Goal: Information Seeking & Learning: Learn about a topic

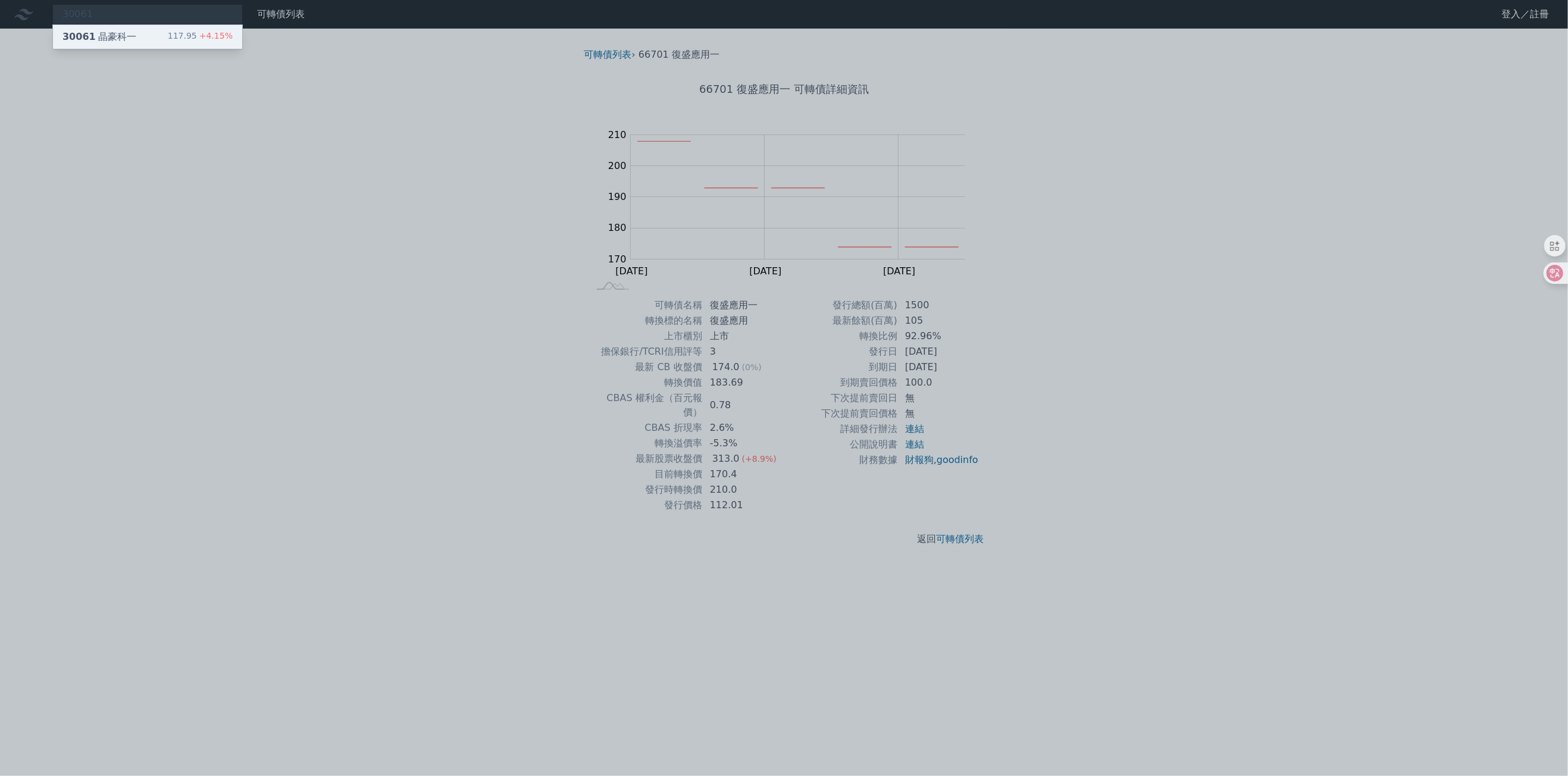
type input "30061"
click at [199, 27] on div "30061 晶豪科一 117.95 +4.15%" at bounding box center [147, 37] width 189 height 24
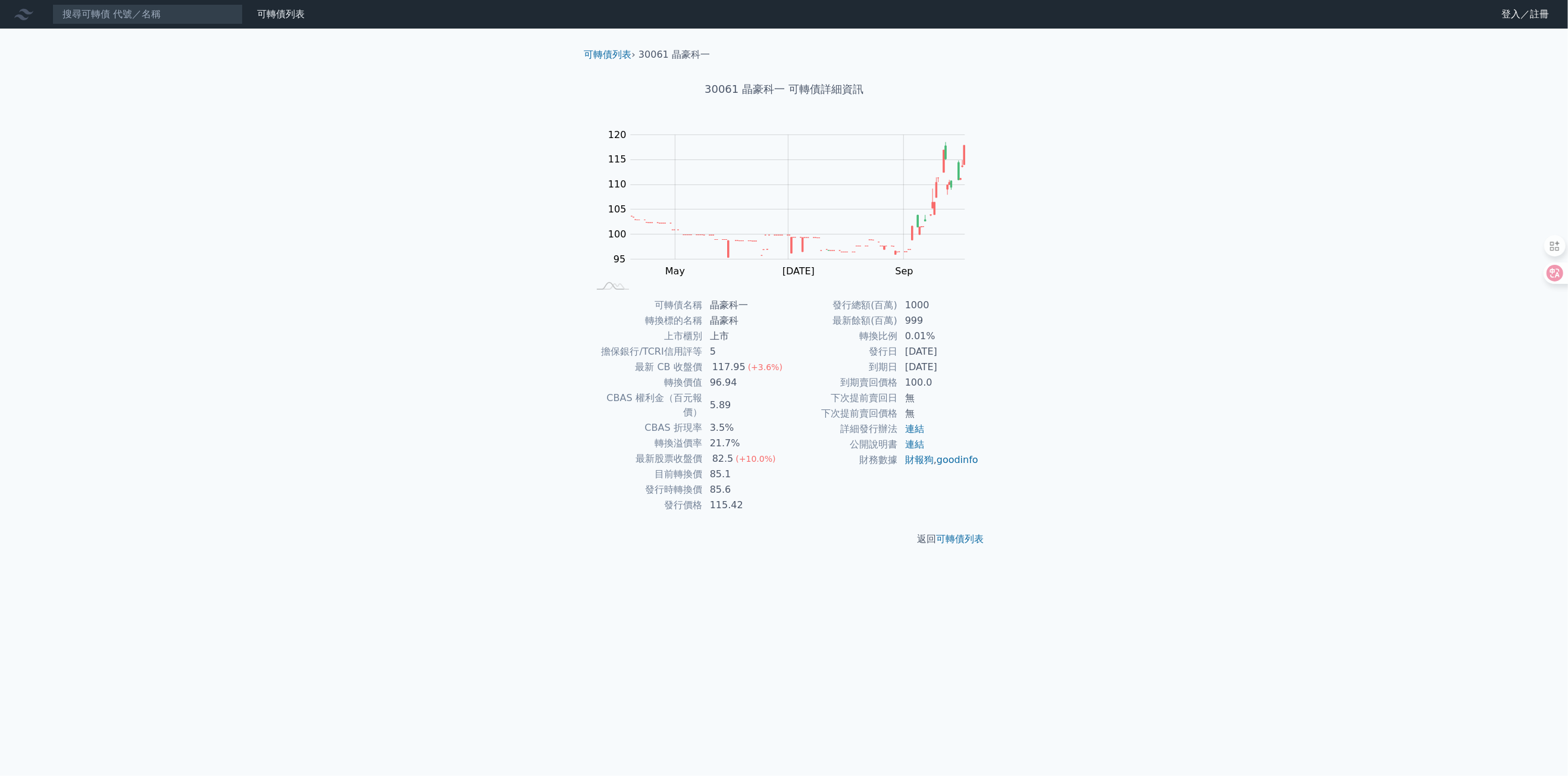
click at [738, 436] on td "21.7%" at bounding box center [744, 443] width 81 height 16
drag, startPoint x: 911, startPoint y: 306, endPoint x: 925, endPoint y: 308, distance: 14.1
click at [925, 308] on td "1000" at bounding box center [939, 305] width 81 height 16
drag, startPoint x: 925, startPoint y: 308, endPoint x: 968, endPoint y: 317, distance: 43.9
click at [968, 317] on td "999" at bounding box center [939, 321] width 81 height 16
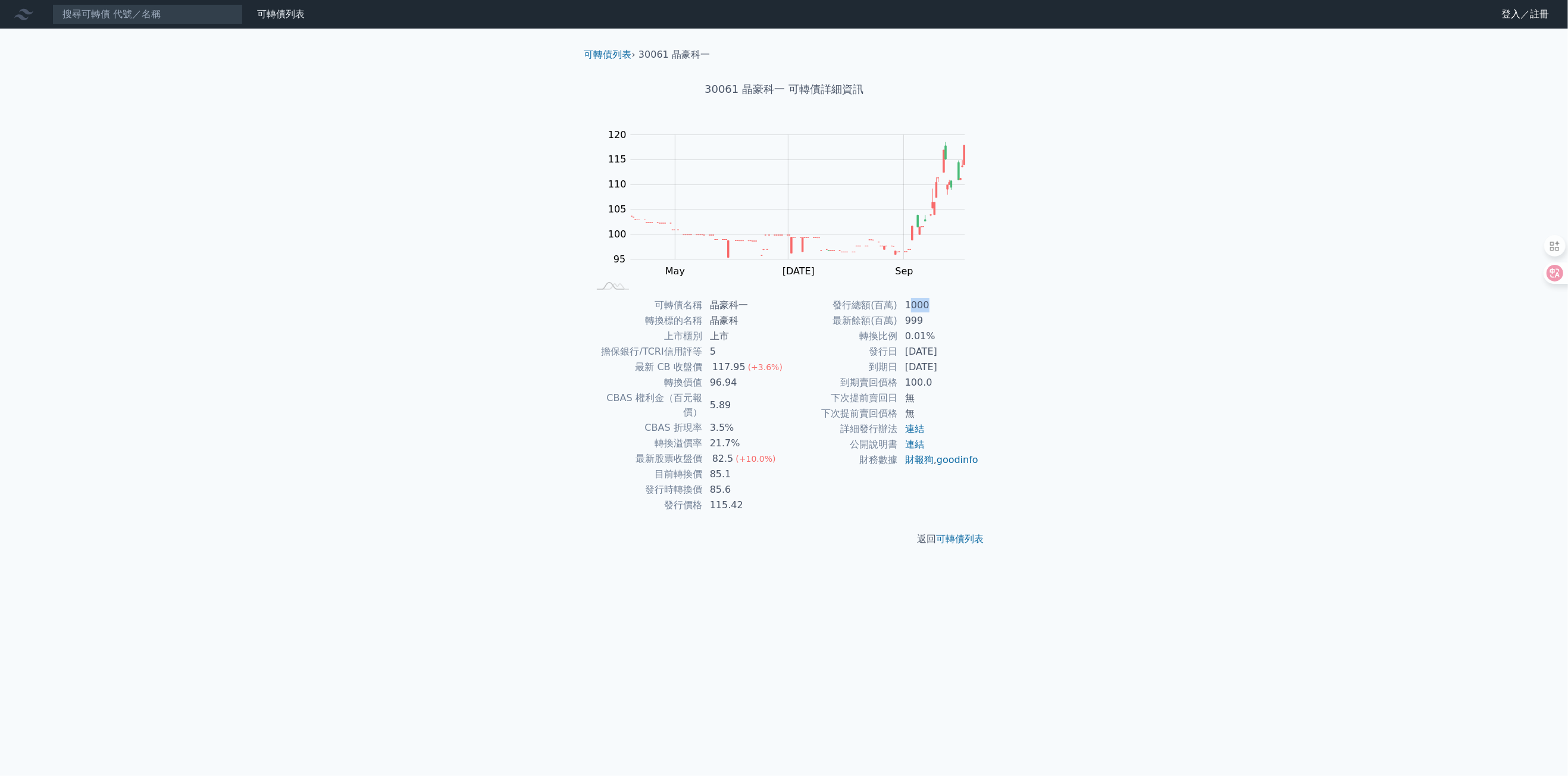
drag, startPoint x: 913, startPoint y: 304, endPoint x: 940, endPoint y: 306, distance: 27.1
click at [940, 306] on td "1000" at bounding box center [939, 305] width 81 height 16
click at [937, 465] on link "goodinfo" at bounding box center [957, 459] width 41 height 11
